Goal: Task Accomplishment & Management: Manage account settings

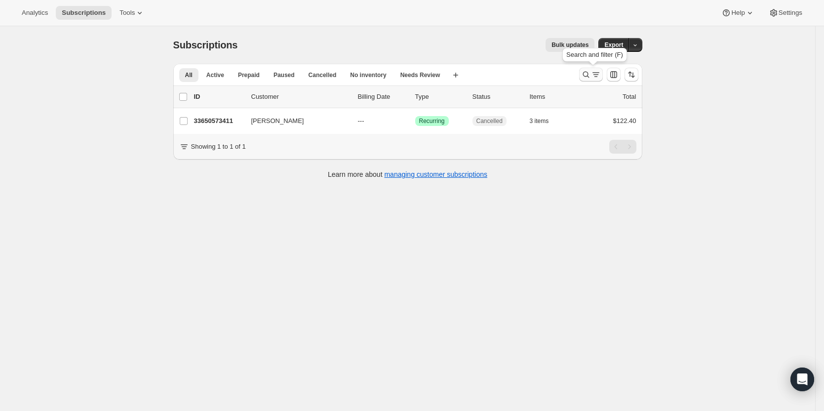
click at [587, 76] on icon "Search and filter results" at bounding box center [586, 75] width 10 height 10
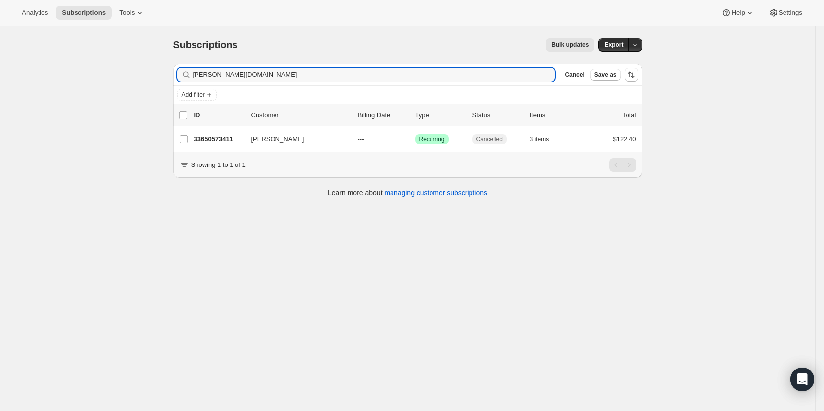
drag, startPoint x: 300, startPoint y: 76, endPoint x: 123, endPoint y: 85, distance: 177.0
click at [124, 85] on div "Subscriptions. This page is ready Subscriptions Bulk updates More actions Bulk …" at bounding box center [407, 231] width 815 height 411
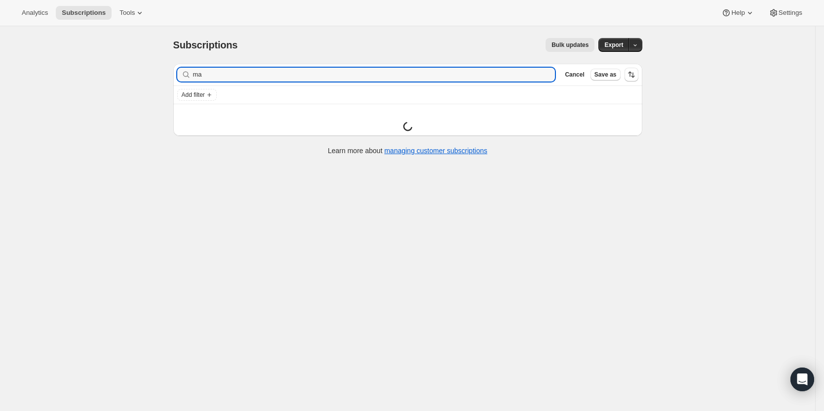
type input "m"
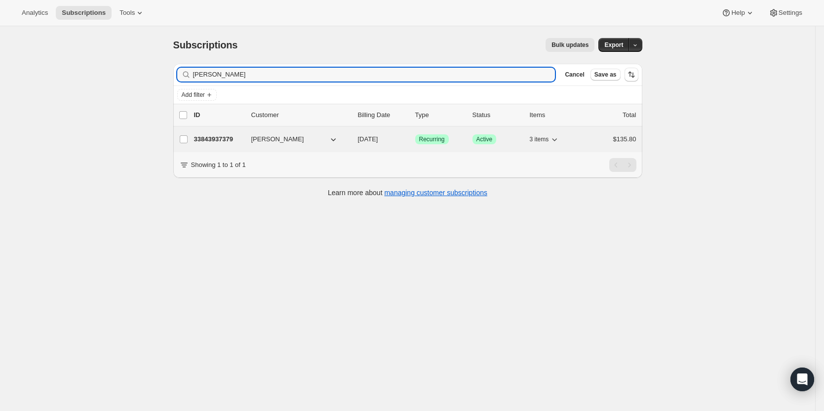
type input "[PERSON_NAME]"
click at [224, 136] on p "33843937379" at bounding box center [218, 139] width 49 height 10
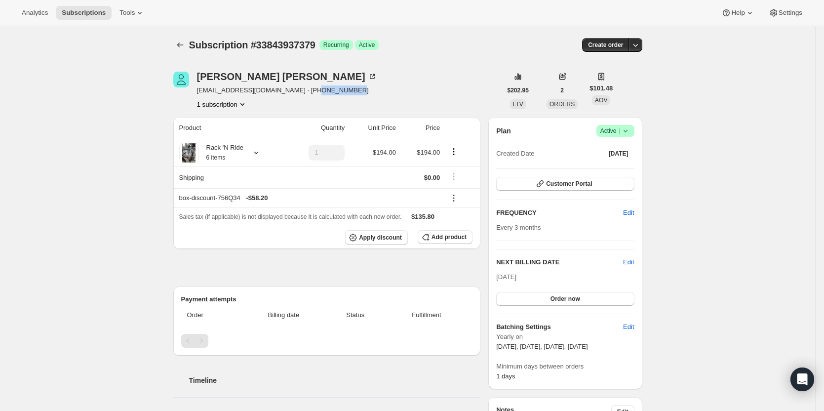
drag, startPoint x: 352, startPoint y: 89, endPoint x: 311, endPoint y: 91, distance: 41.5
click at [311, 91] on div "[PERSON_NAME] [EMAIL_ADDRESS][DOMAIN_NAME] · [PHONE_NUMBER] 1 subscription" at bounding box center [337, 91] width 328 height 38
copy span "9093420597"
